Goal: Information Seeking & Learning: Learn about a topic

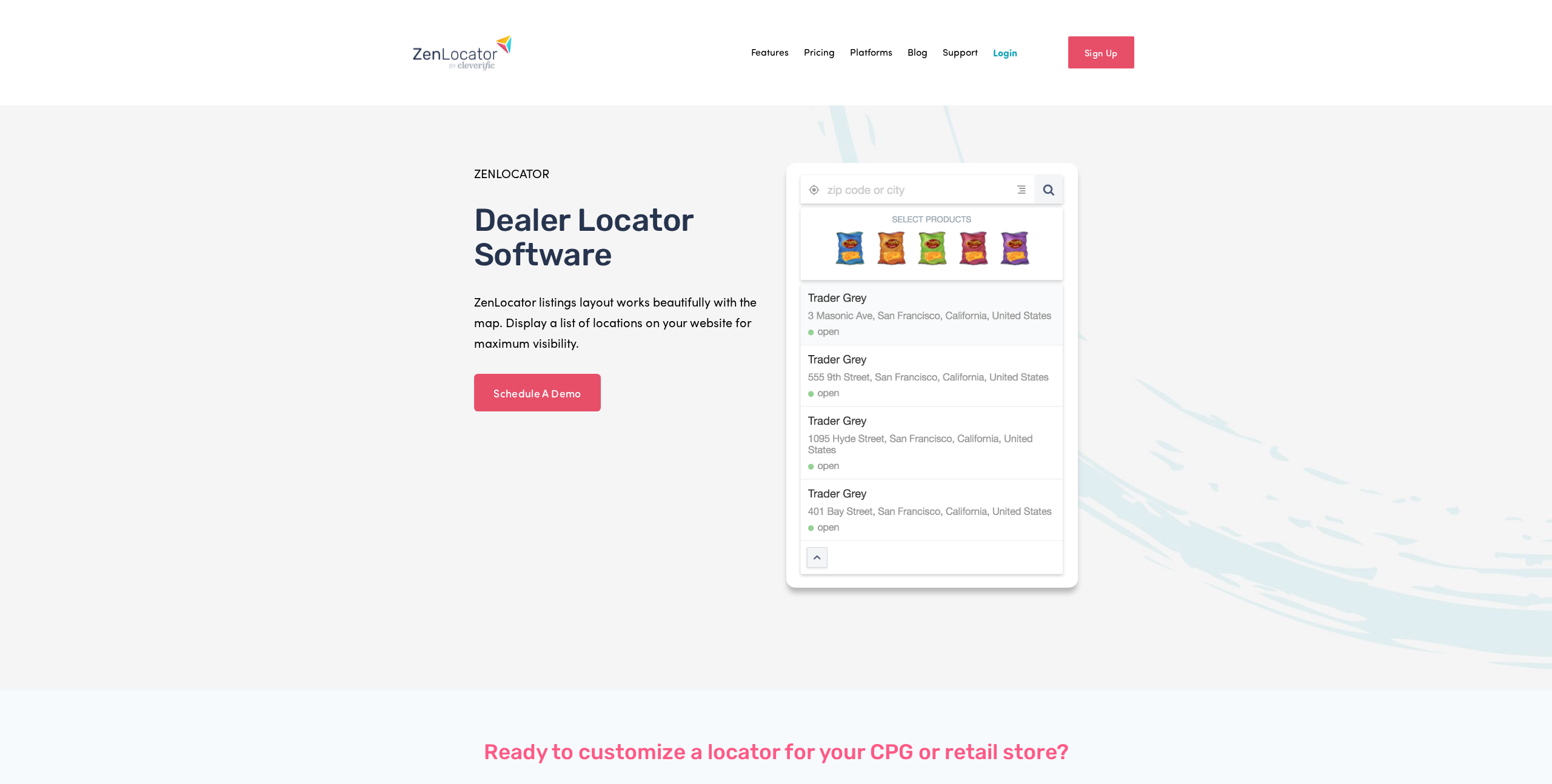
click at [816, 51] on link "Pricing" at bounding box center [819, 52] width 31 height 18
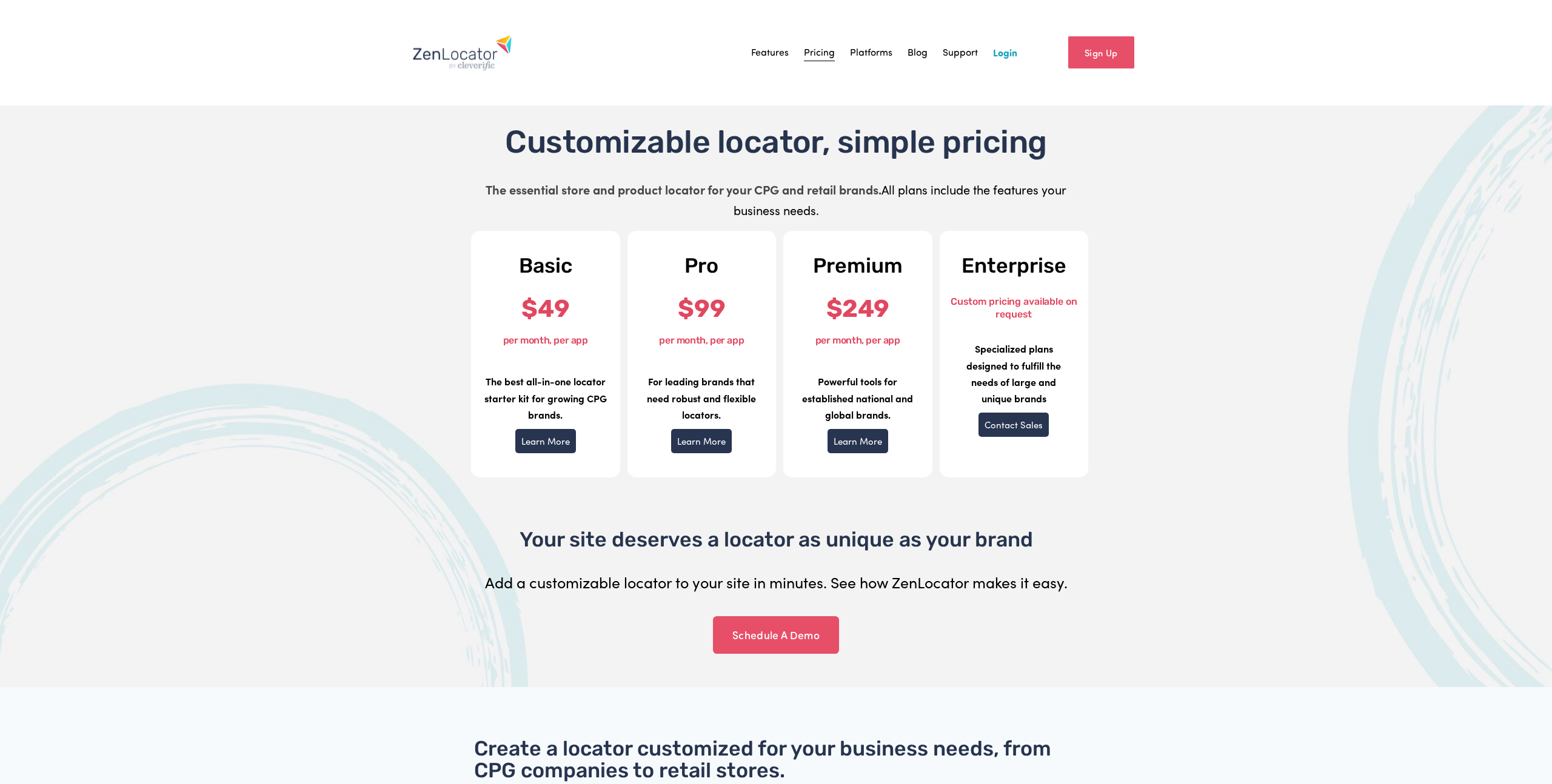
click at [871, 60] on link "Platforms" at bounding box center [871, 52] width 42 height 18
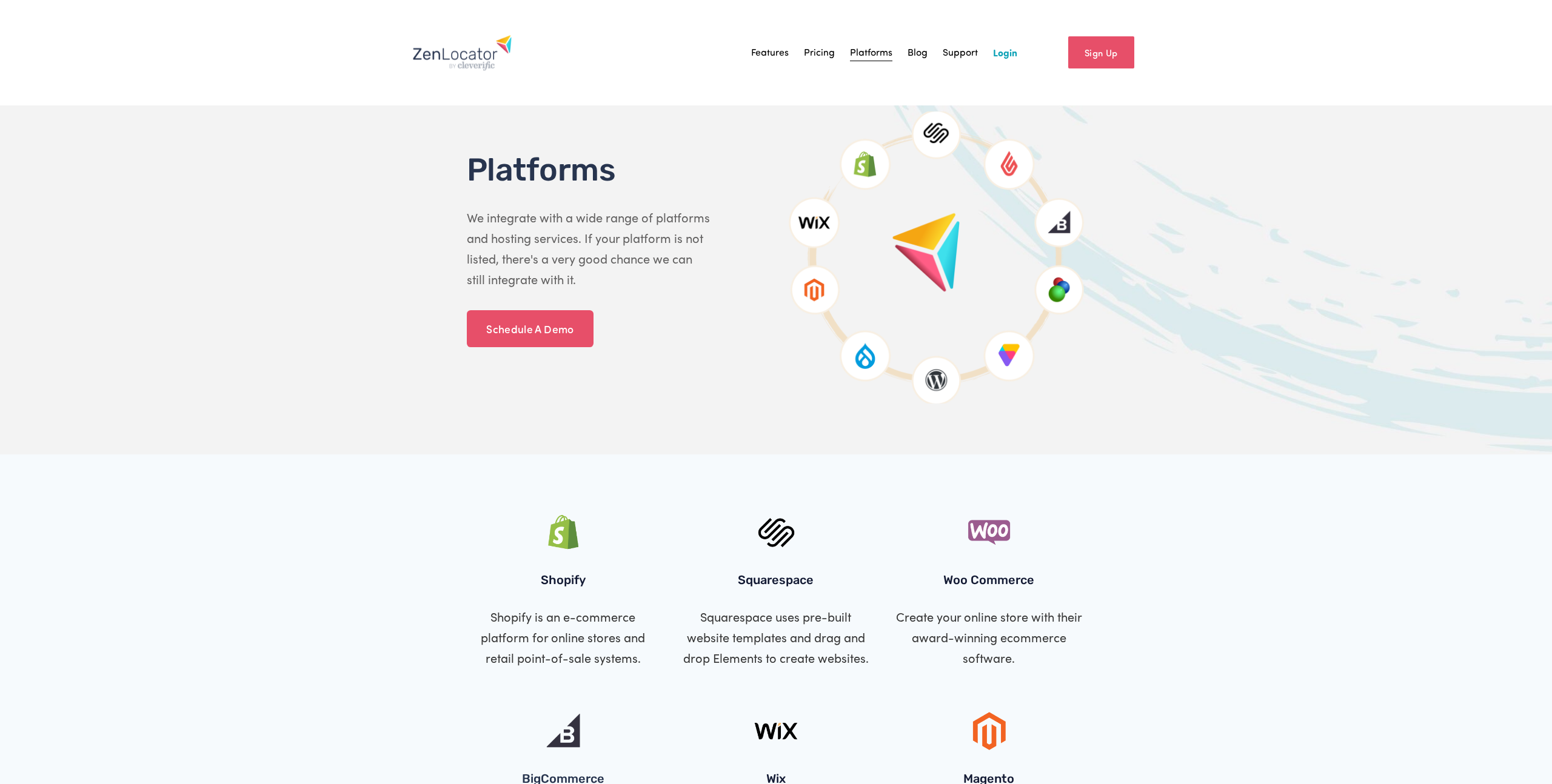
click at [765, 63] on div "Features Pricing Platforms Blog Support Login" at bounding box center [714, 53] width 604 height 37
click at [763, 58] on link "Features" at bounding box center [769, 52] width 37 height 18
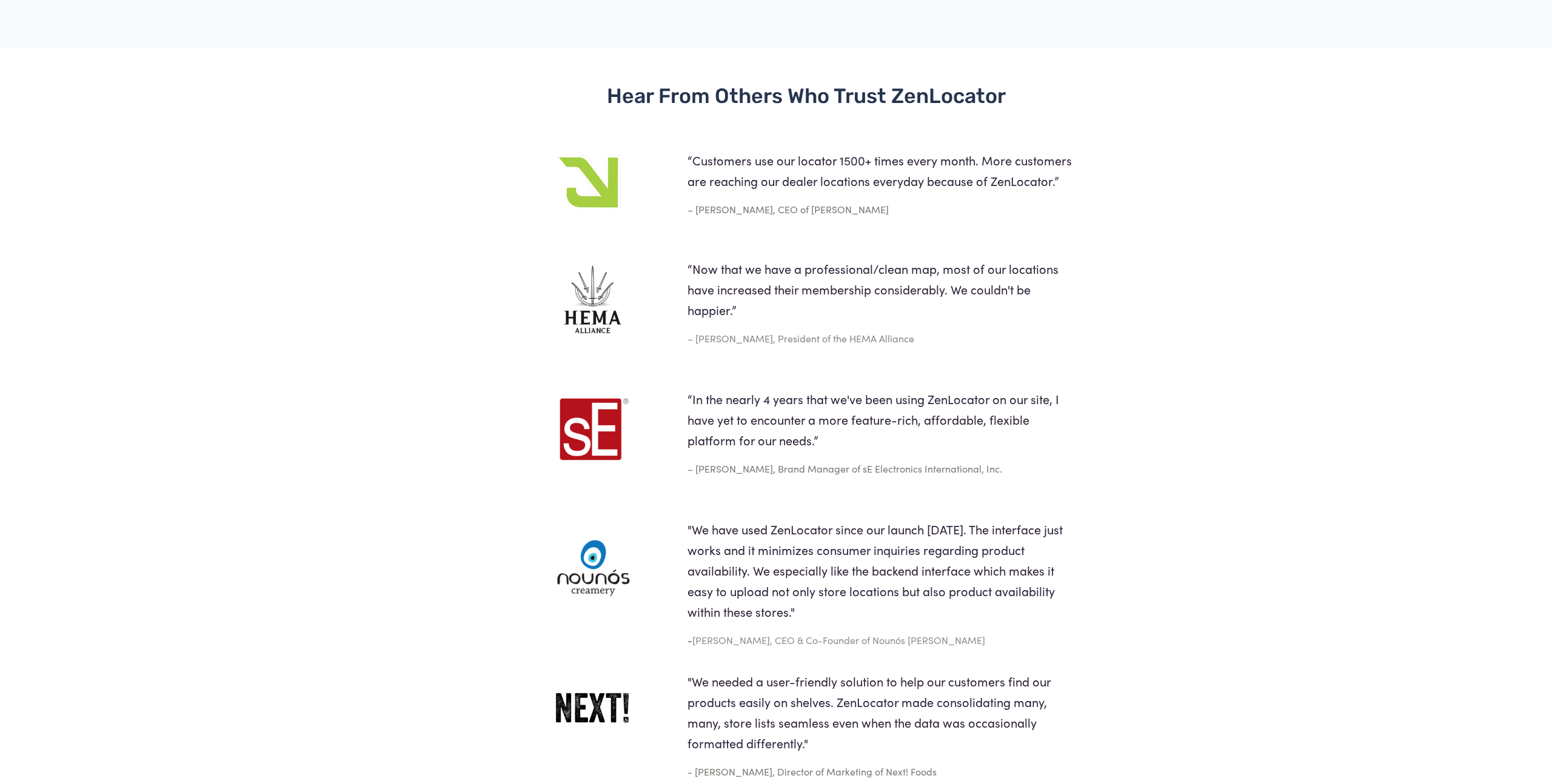
scroll to position [2582, 0]
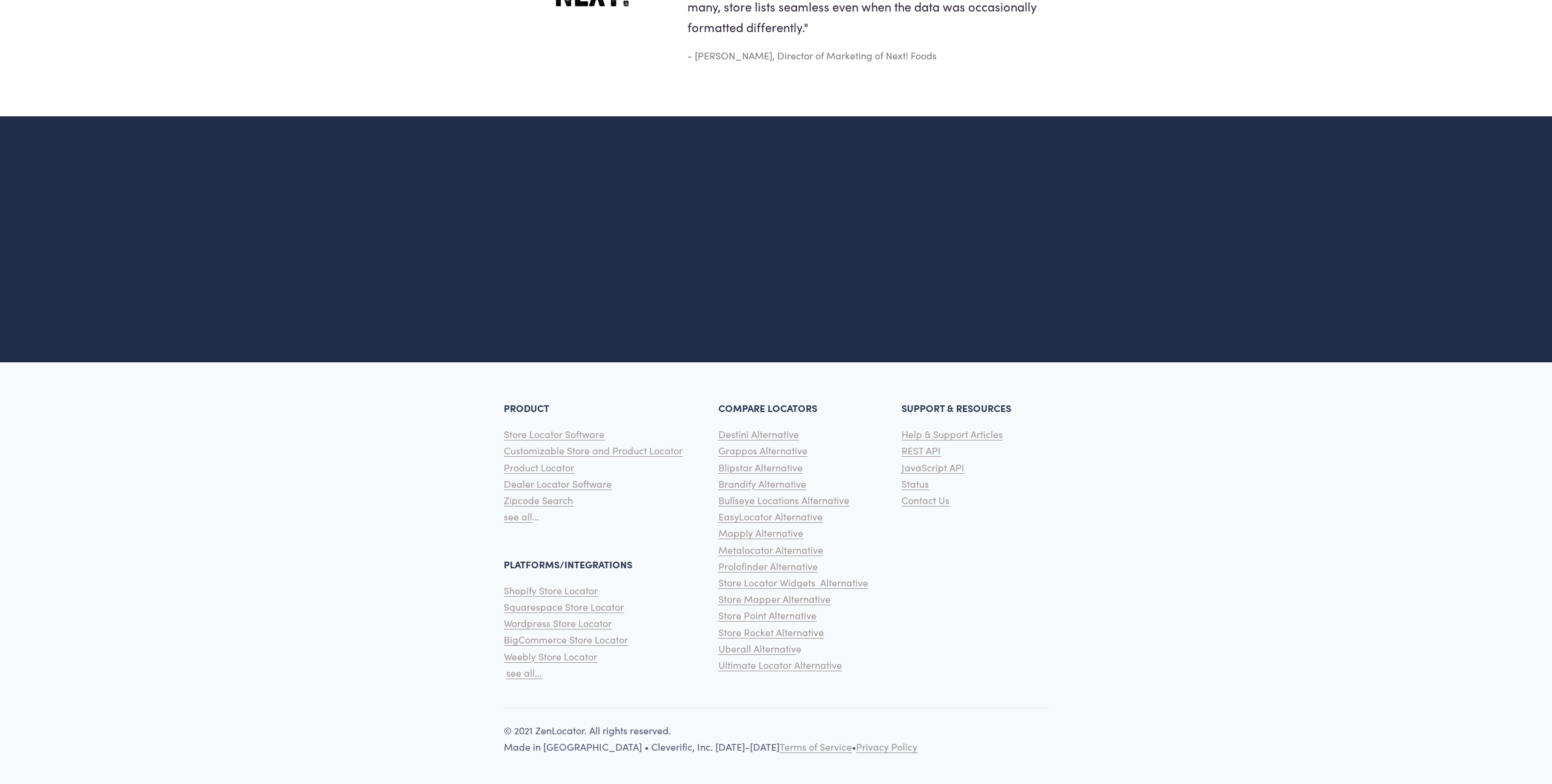
click at [758, 532] on span "Mapply Alternative" at bounding box center [760, 532] width 85 height 12
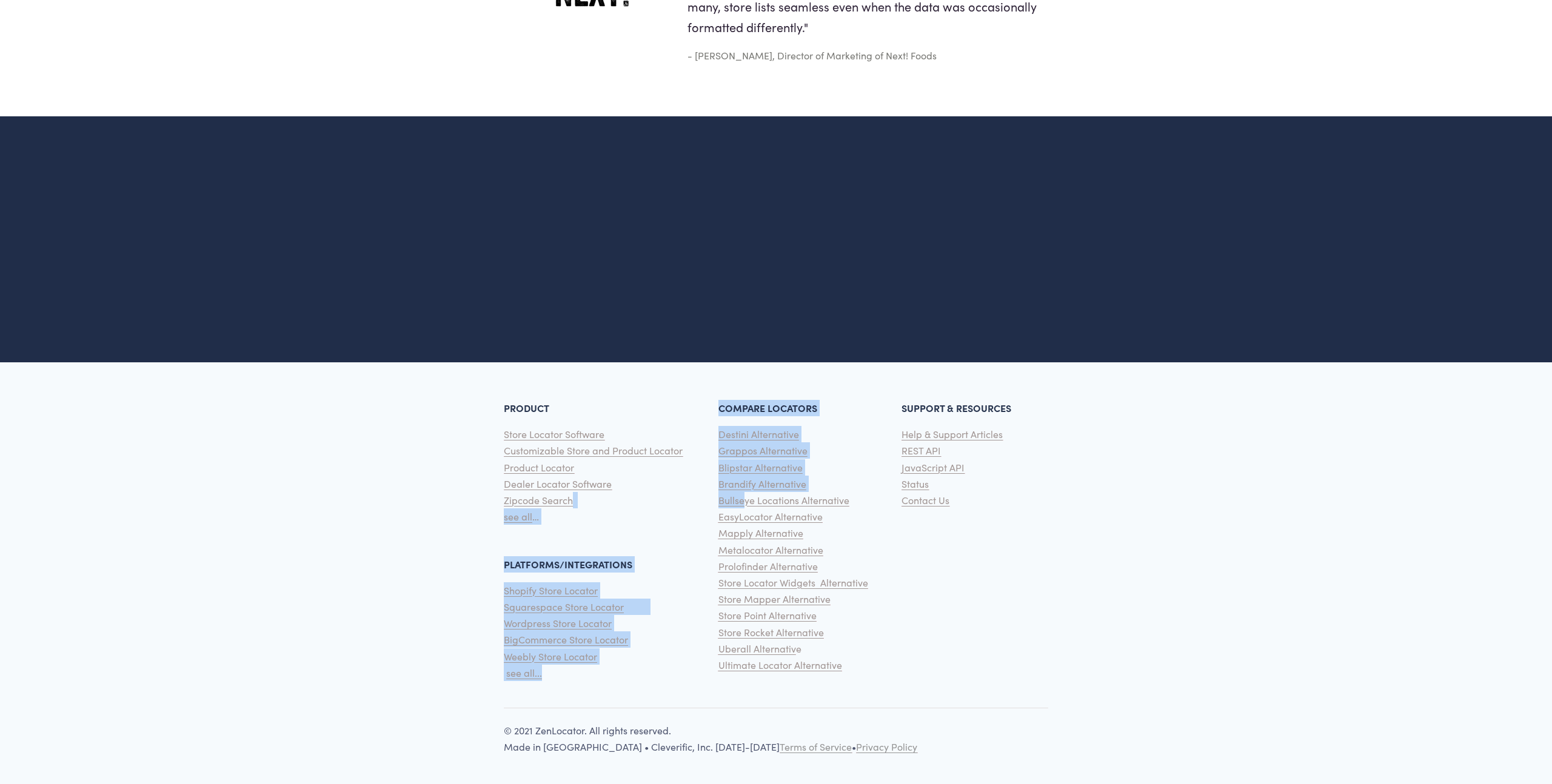
drag, startPoint x: 710, startPoint y: 506, endPoint x: 743, endPoint y: 507, distance: 33.0
click at [743, 506] on div "PRODUCT Store Locator Software Customizable Store and Product Locator Product L…" at bounding box center [776, 530] width 1552 height 306
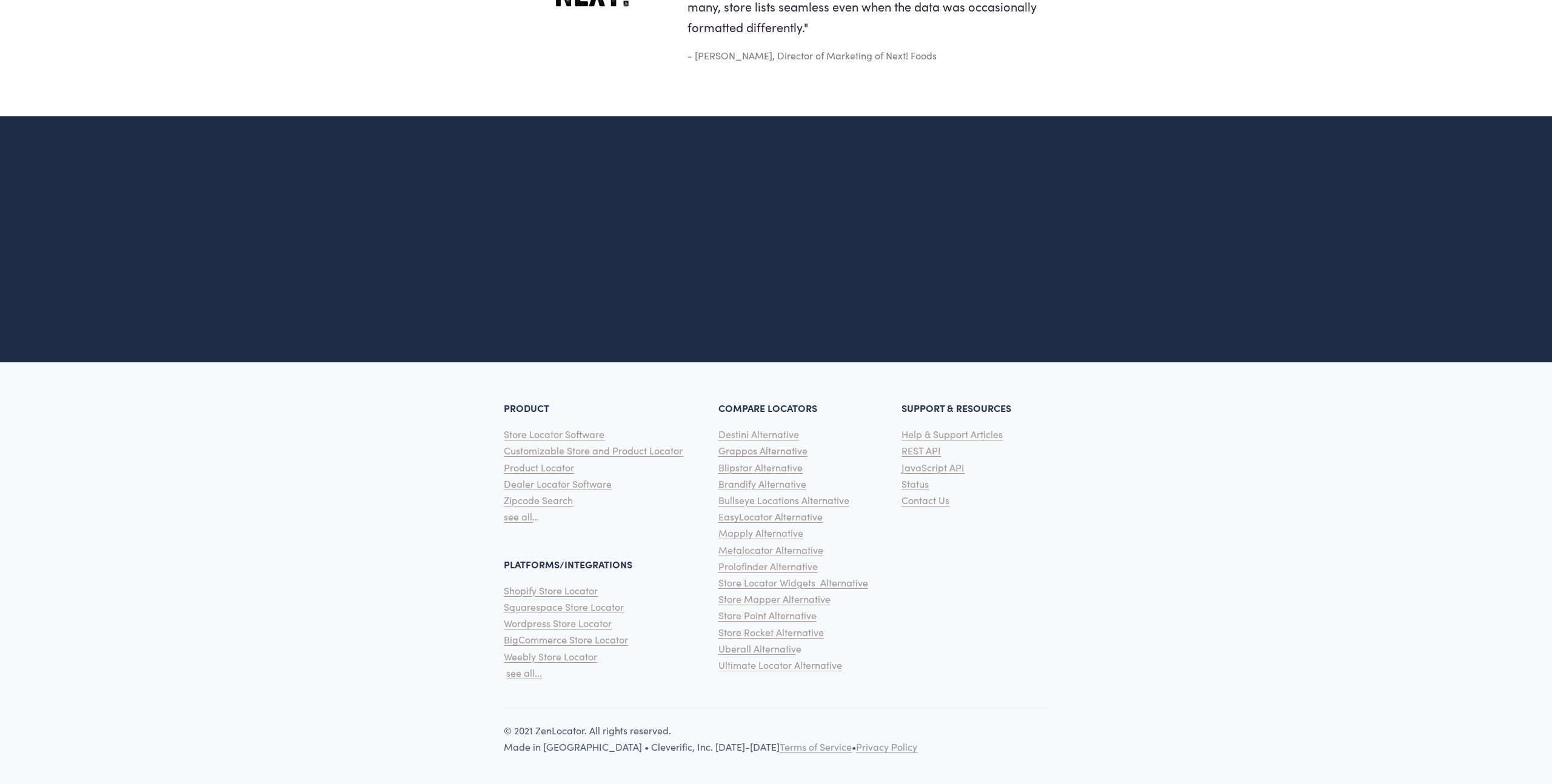
click at [692, 513] on p "Store Locator Software Customizable Store and Product Locator Product Locator D…" at bounding box center [607, 475] width 208 height 99
click at [722, 502] on span "Bullseye Locations Alternative" at bounding box center [783, 500] width 131 height 12
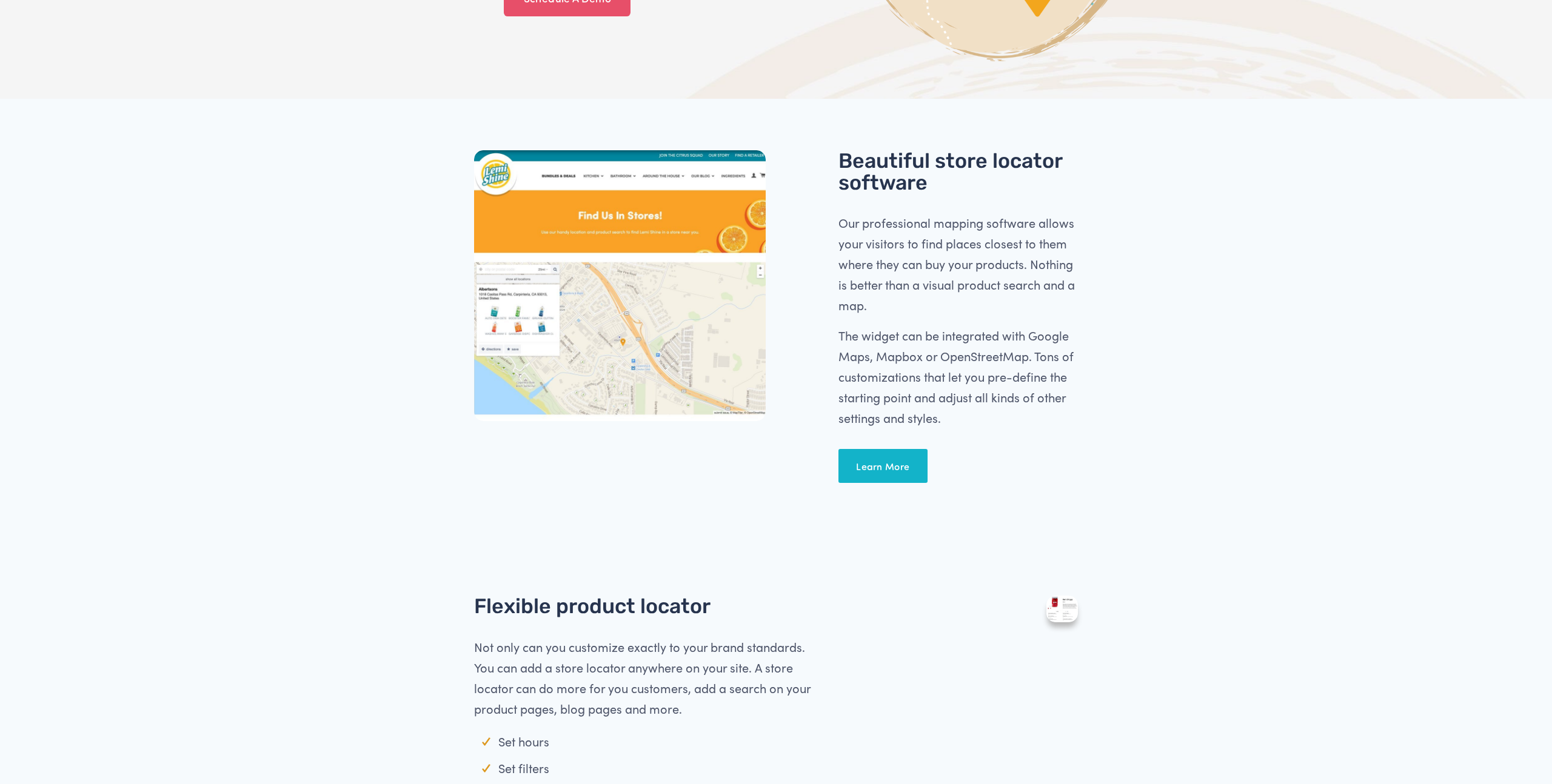
scroll to position [0, 0]
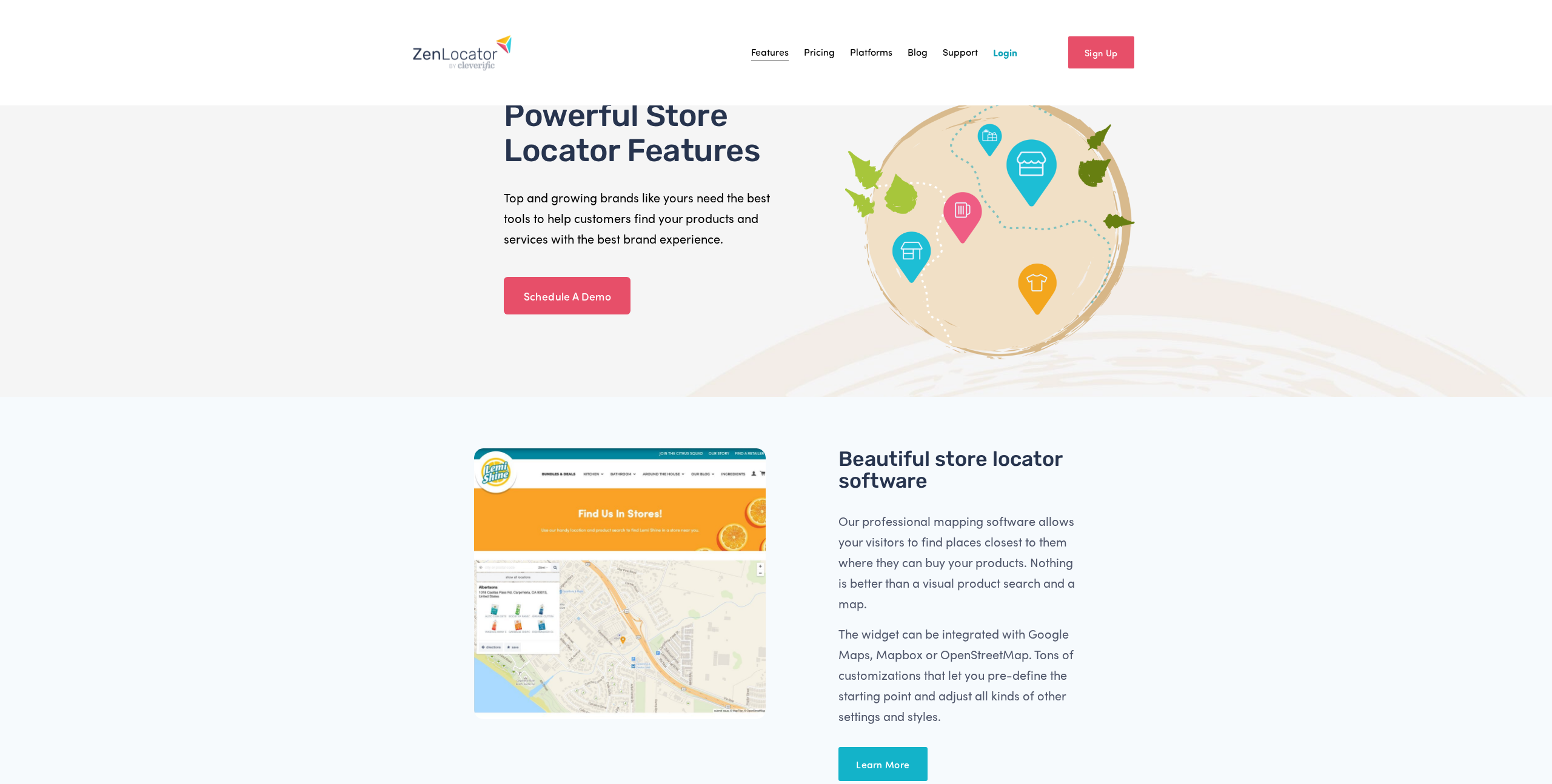
click at [873, 48] on link "Platforms" at bounding box center [871, 52] width 42 height 18
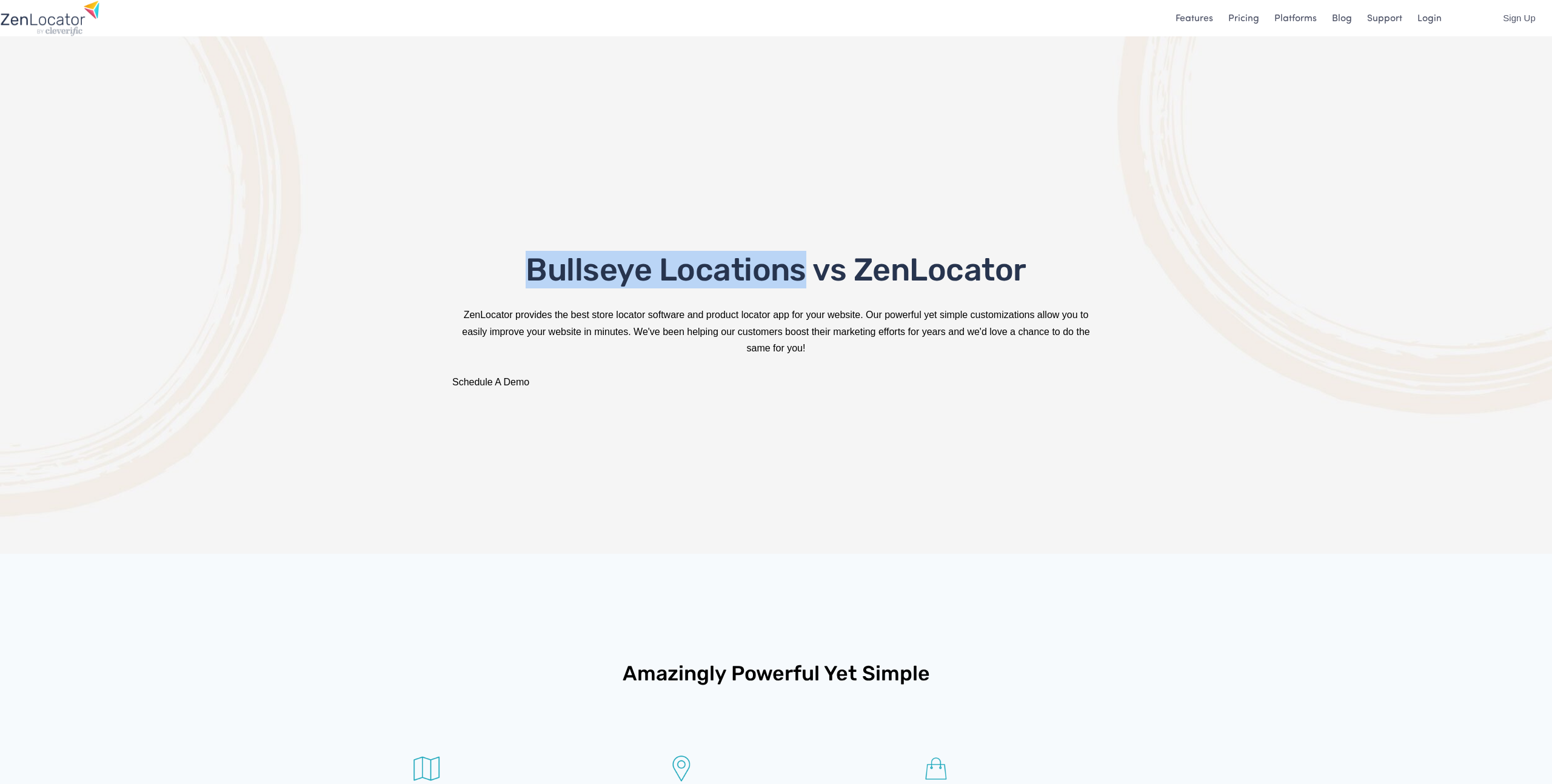
drag, startPoint x: 531, startPoint y: 272, endPoint x: 801, endPoint y: 263, distance: 270.1
click at [801, 263] on span "Bullseye Locations vs ZenLocator" at bounding box center [776, 269] width 500 height 37
copy span "Bullseye Locations"
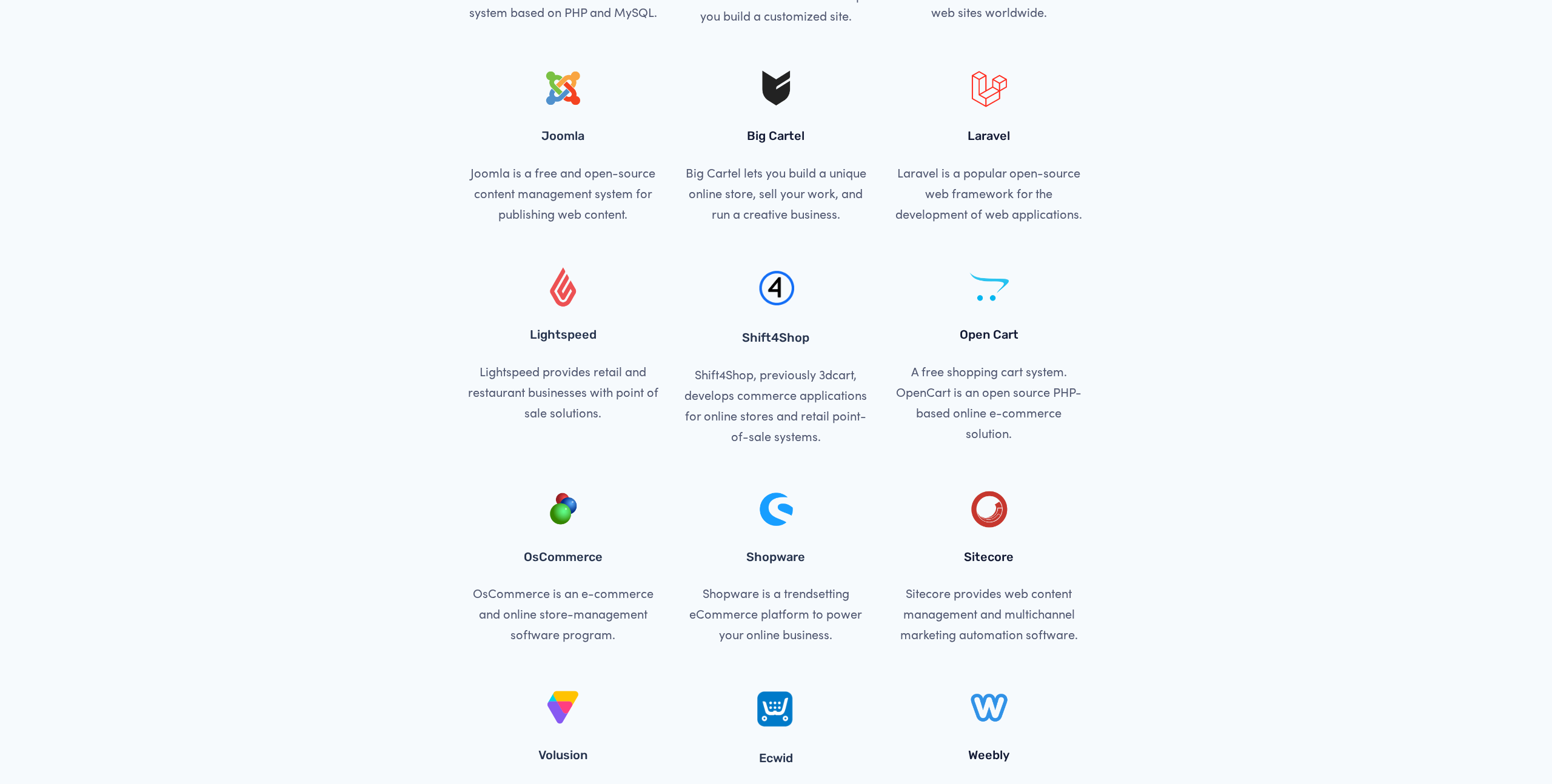
scroll to position [1056, 0]
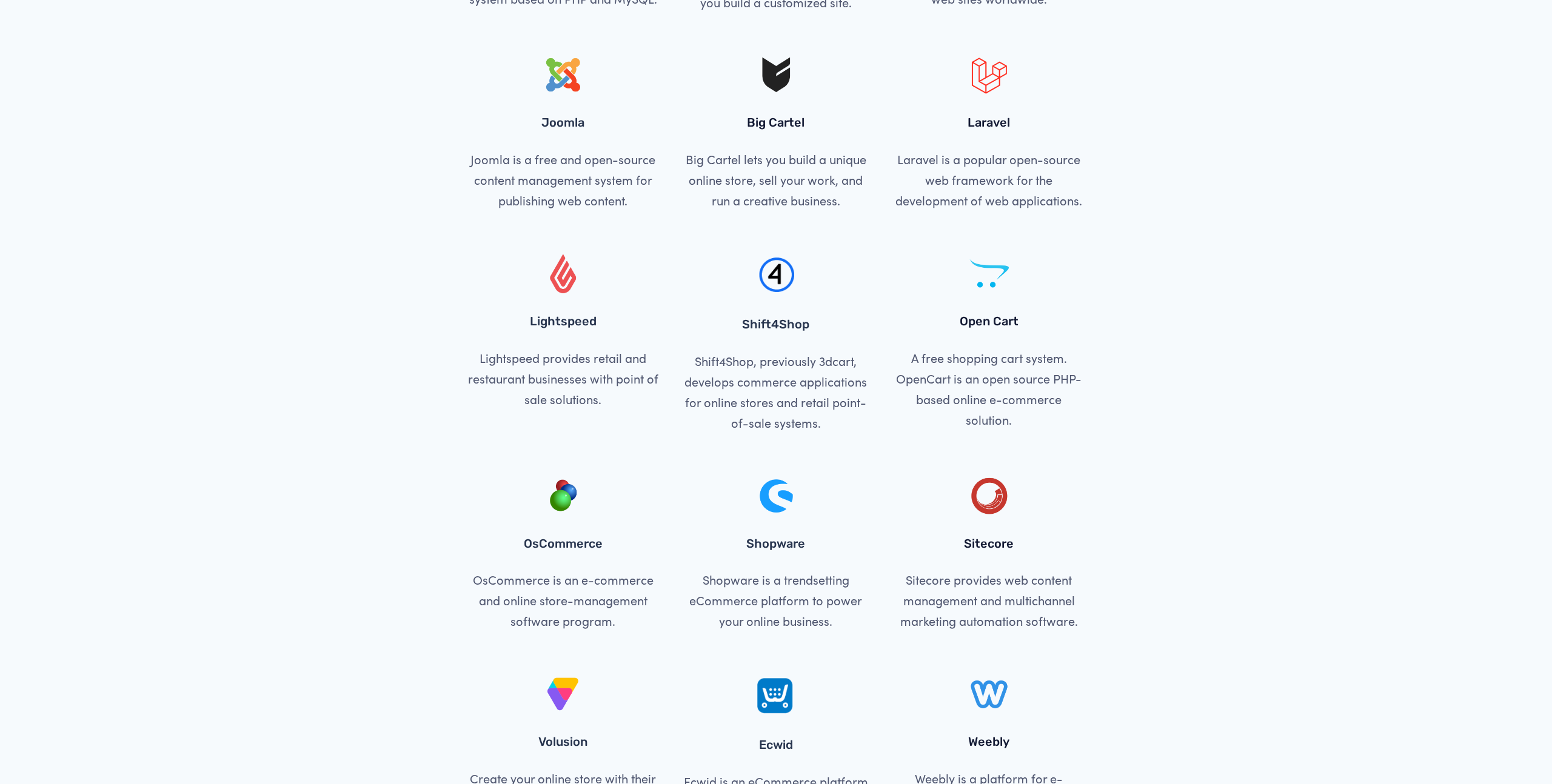
click at [779, 286] on div at bounding box center [776, 274] width 192 height 45
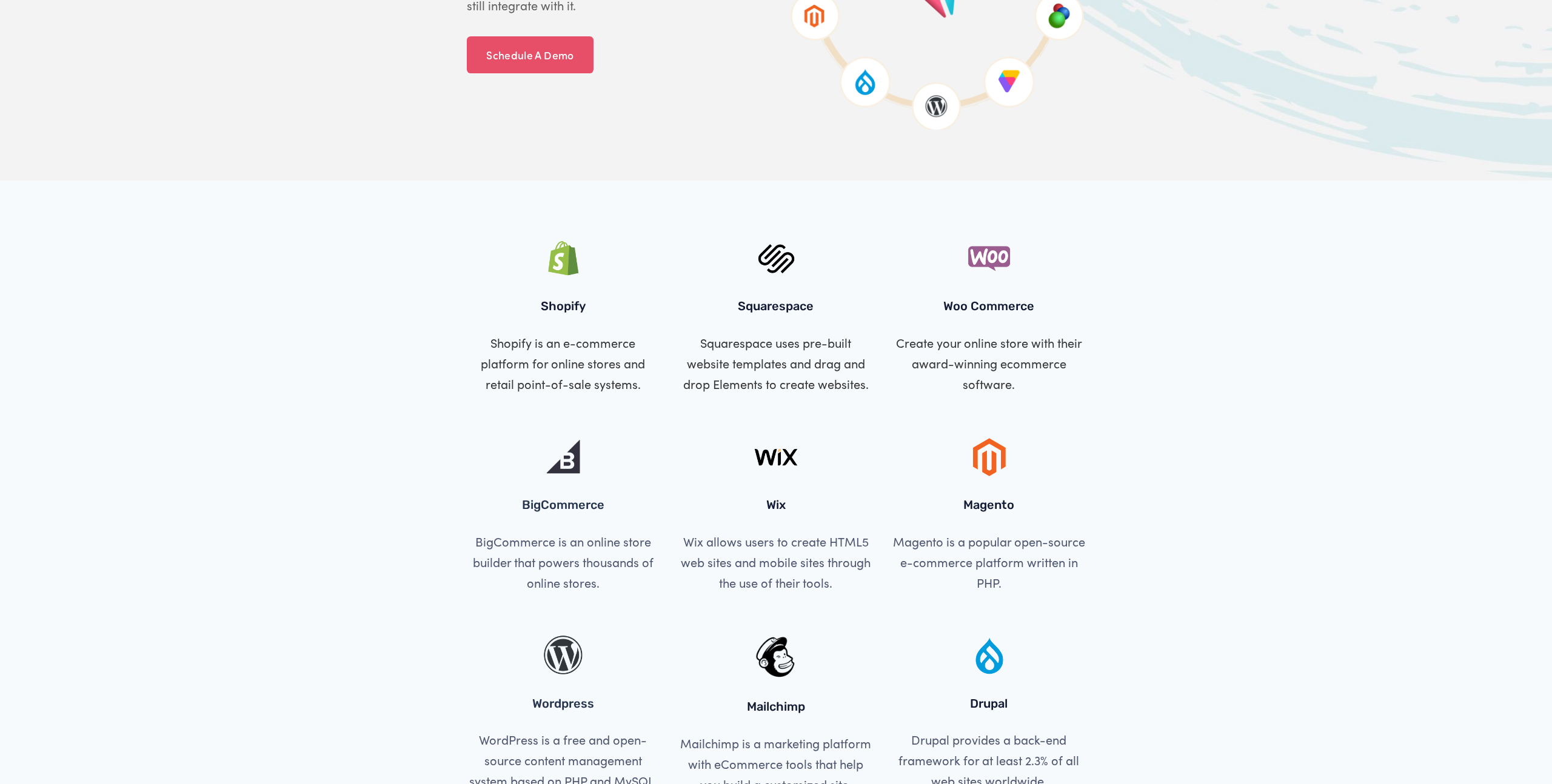
scroll to position [0, 0]
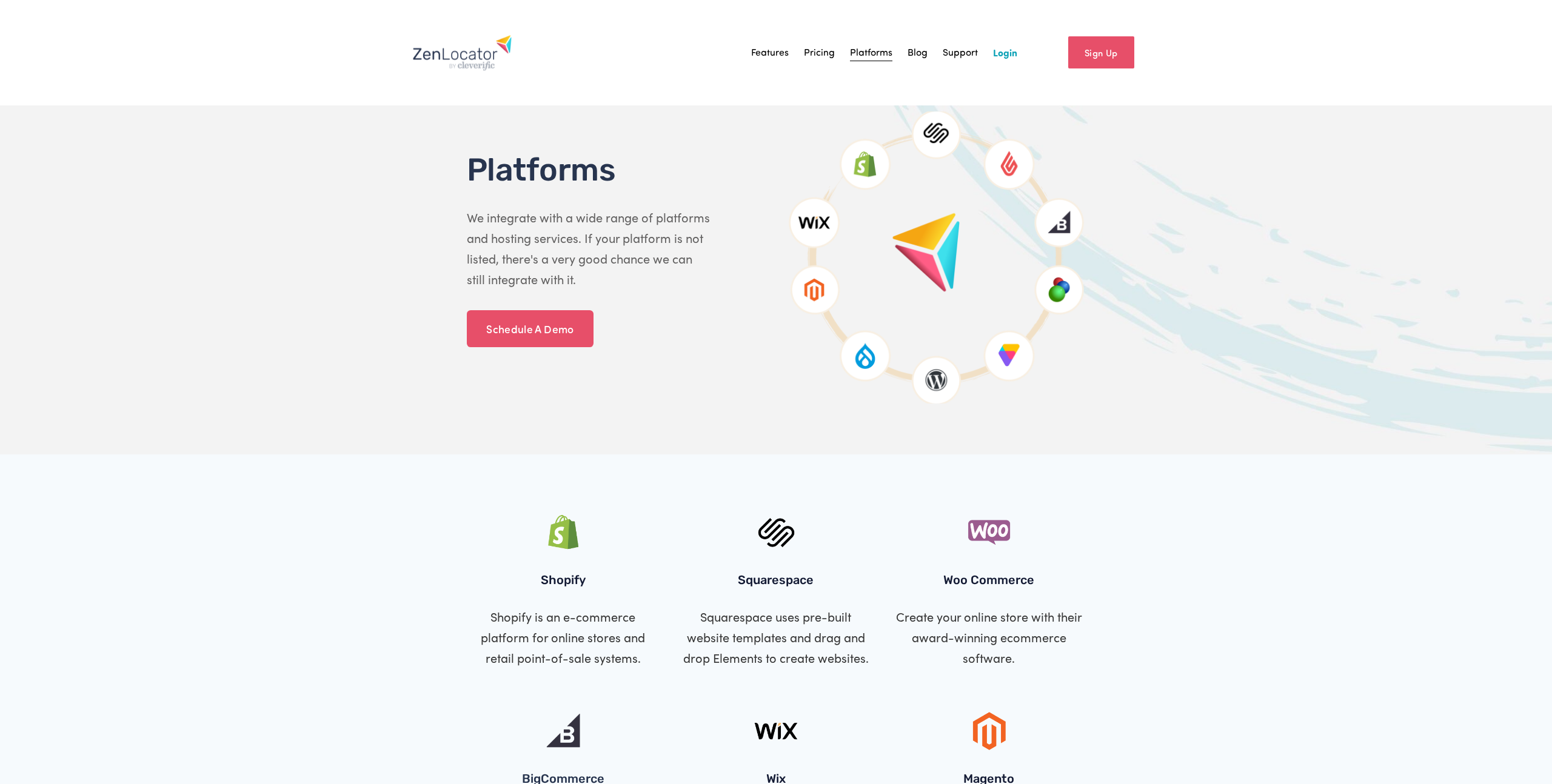
click at [770, 51] on link "Features" at bounding box center [769, 52] width 37 height 18
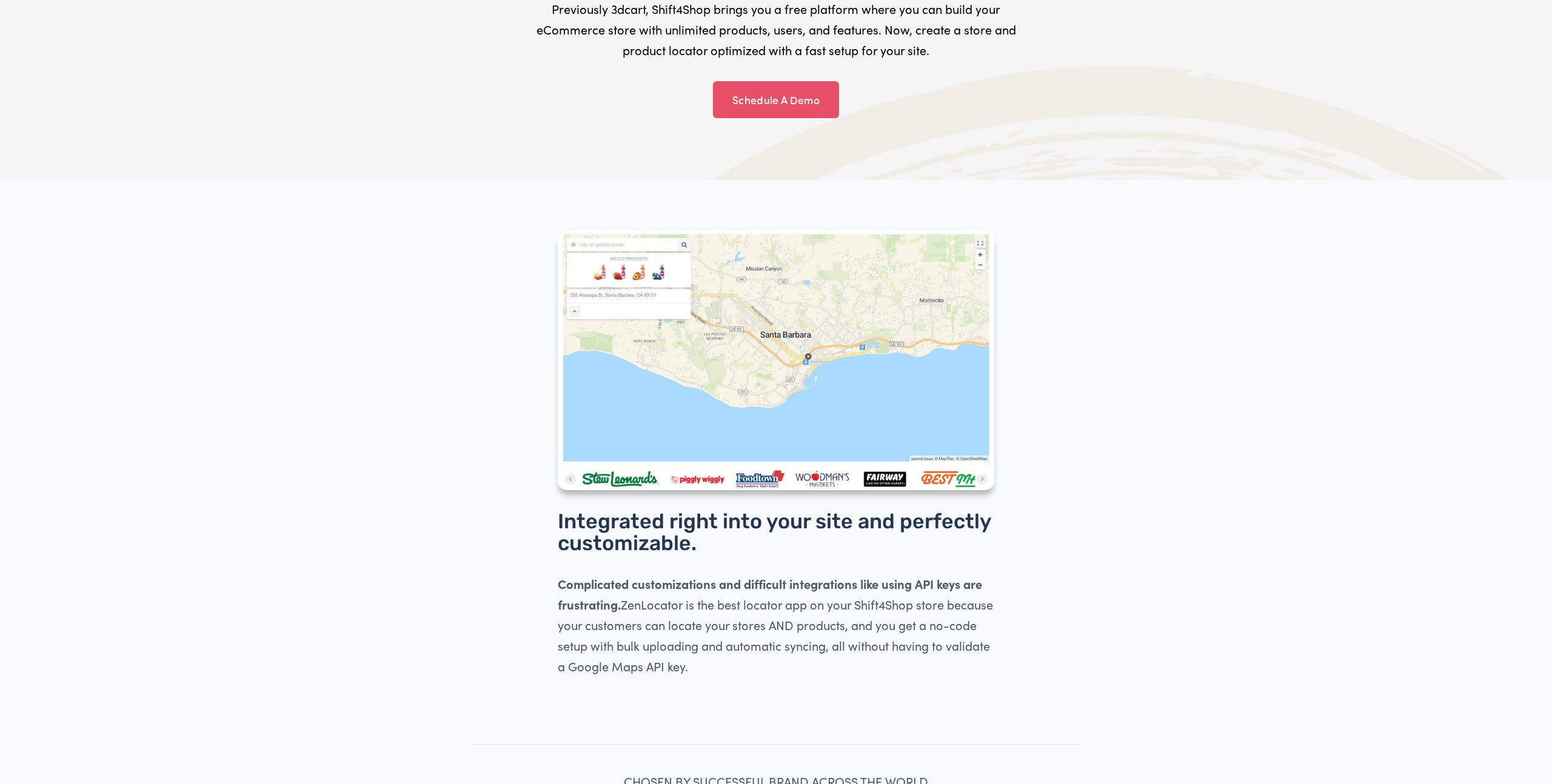
click at [717, 309] on div at bounding box center [776, 360] width 436 height 259
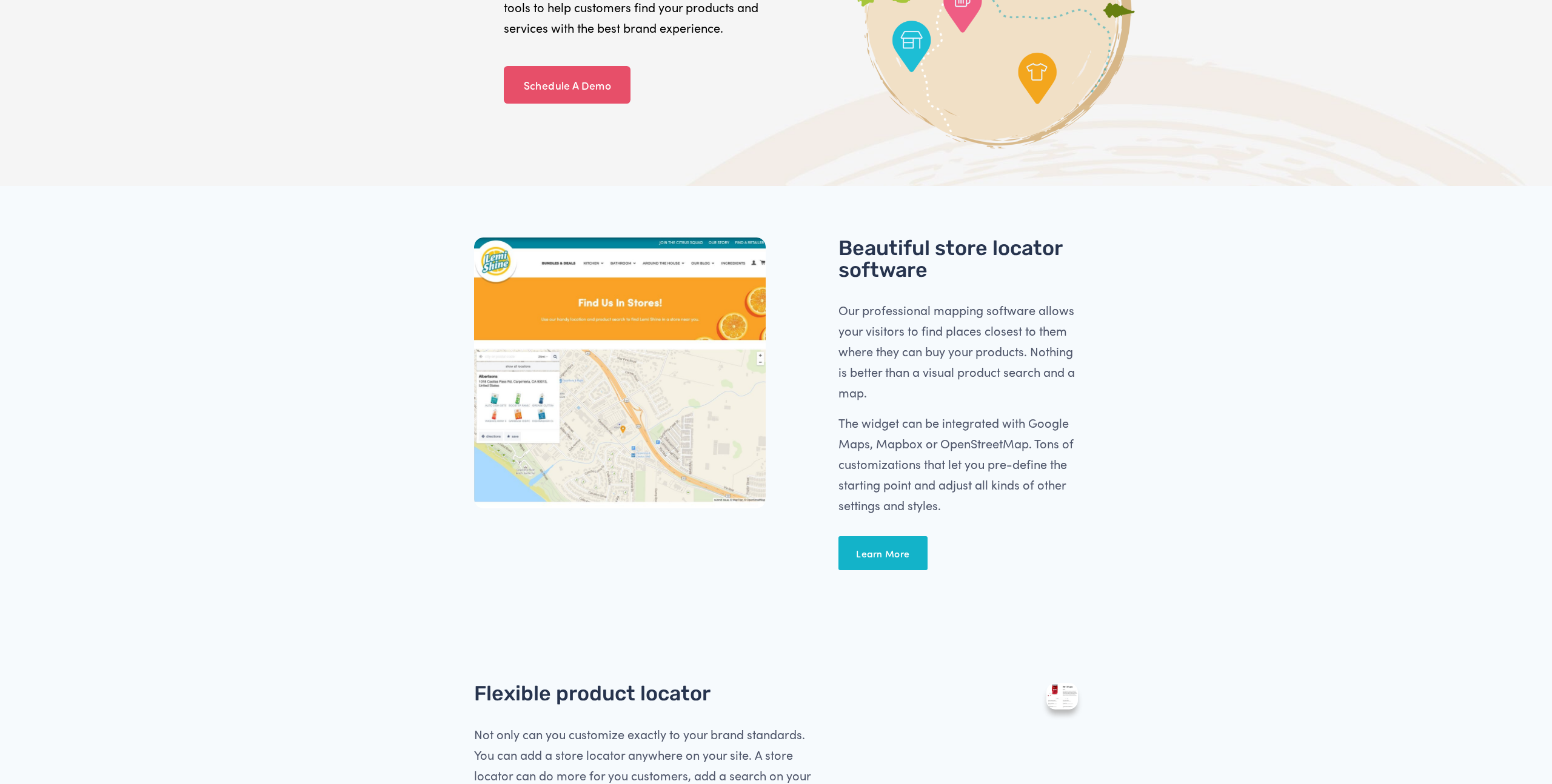
scroll to position [245, 0]
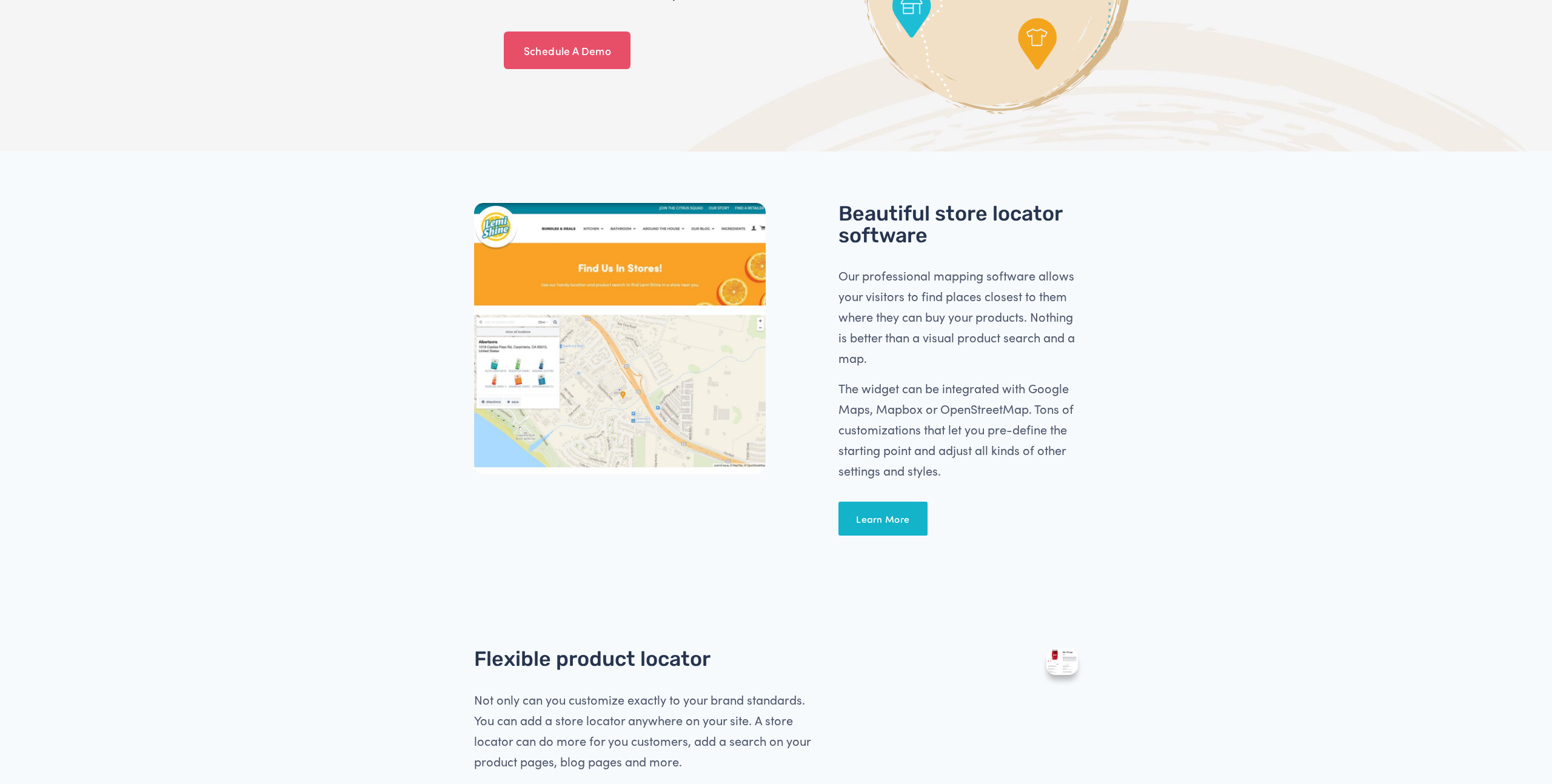
click at [623, 403] on div at bounding box center [619, 338] width 291 height 271
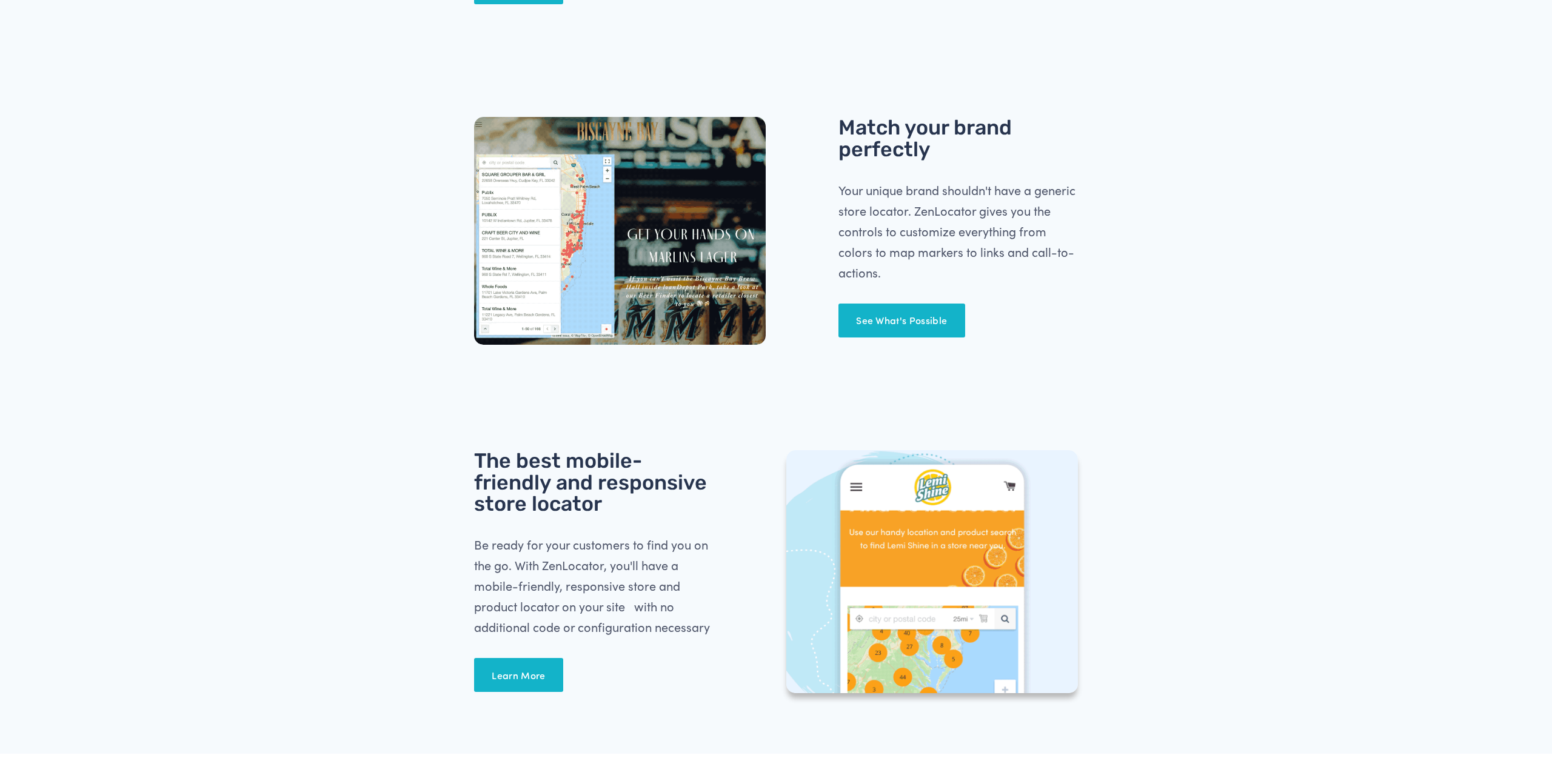
scroll to position [1157, 0]
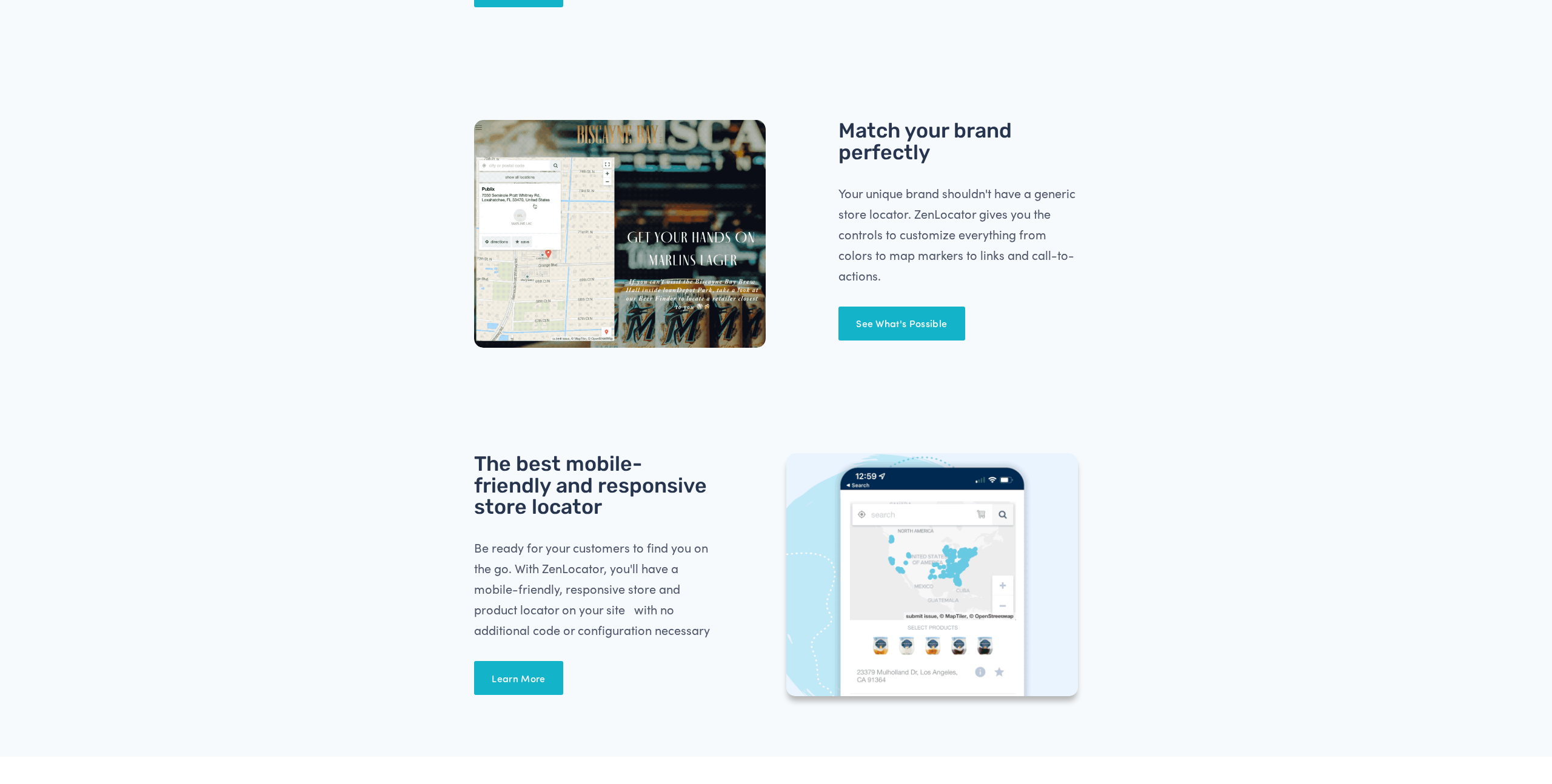
click at [897, 320] on link "See What's Possible" at bounding box center [901, 323] width 127 height 34
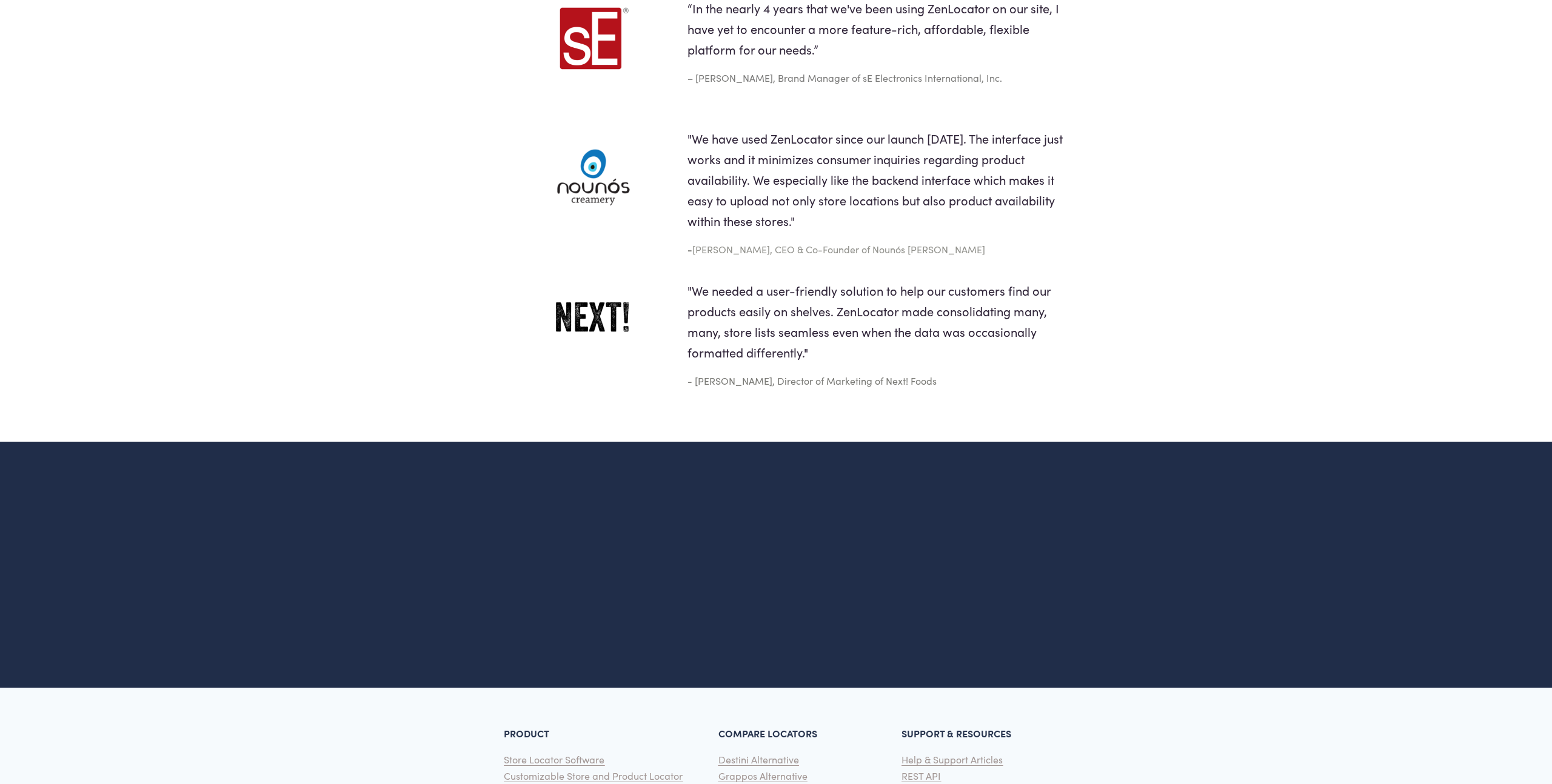
scroll to position [2582, 0]
